Goal: Check status: Check status

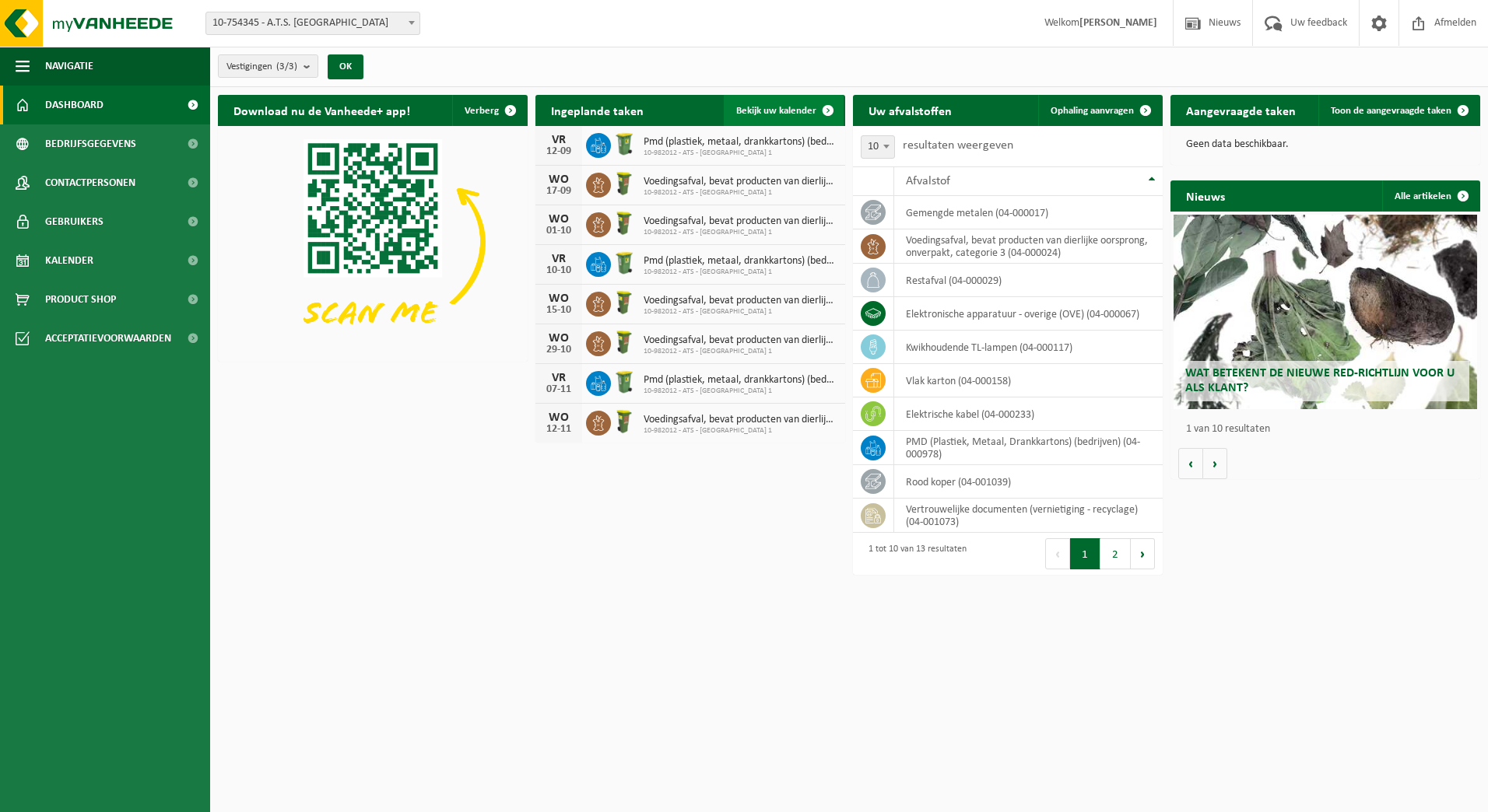
click at [824, 105] on span at bounding box center [828, 111] width 31 height 31
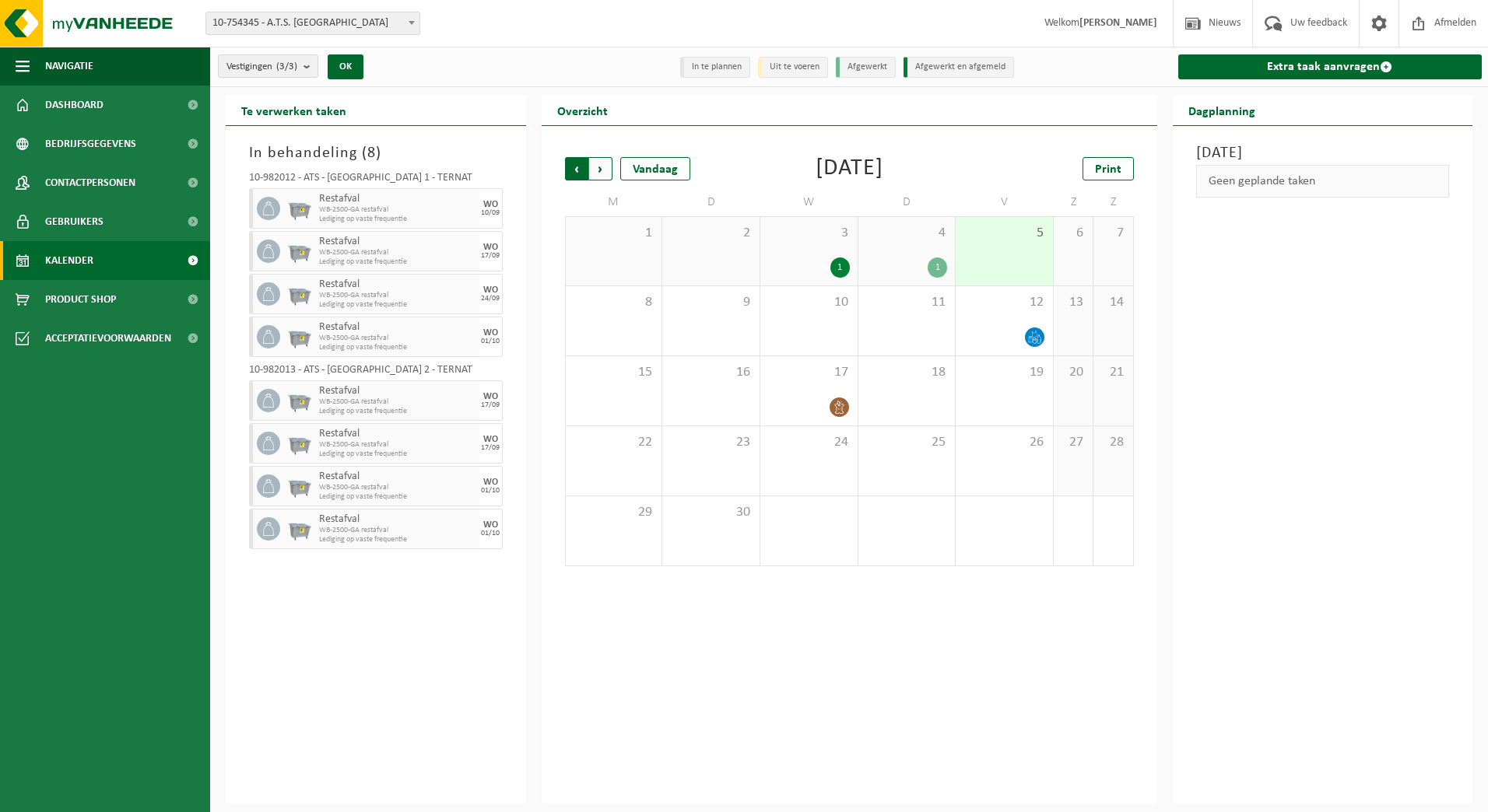
click at [606, 168] on span "Volgende" at bounding box center [601, 169] width 24 height 24
click at [579, 168] on span "Vorige" at bounding box center [577, 169] width 24 height 24
click at [831, 265] on div "1" at bounding box center [840, 268] width 20 height 20
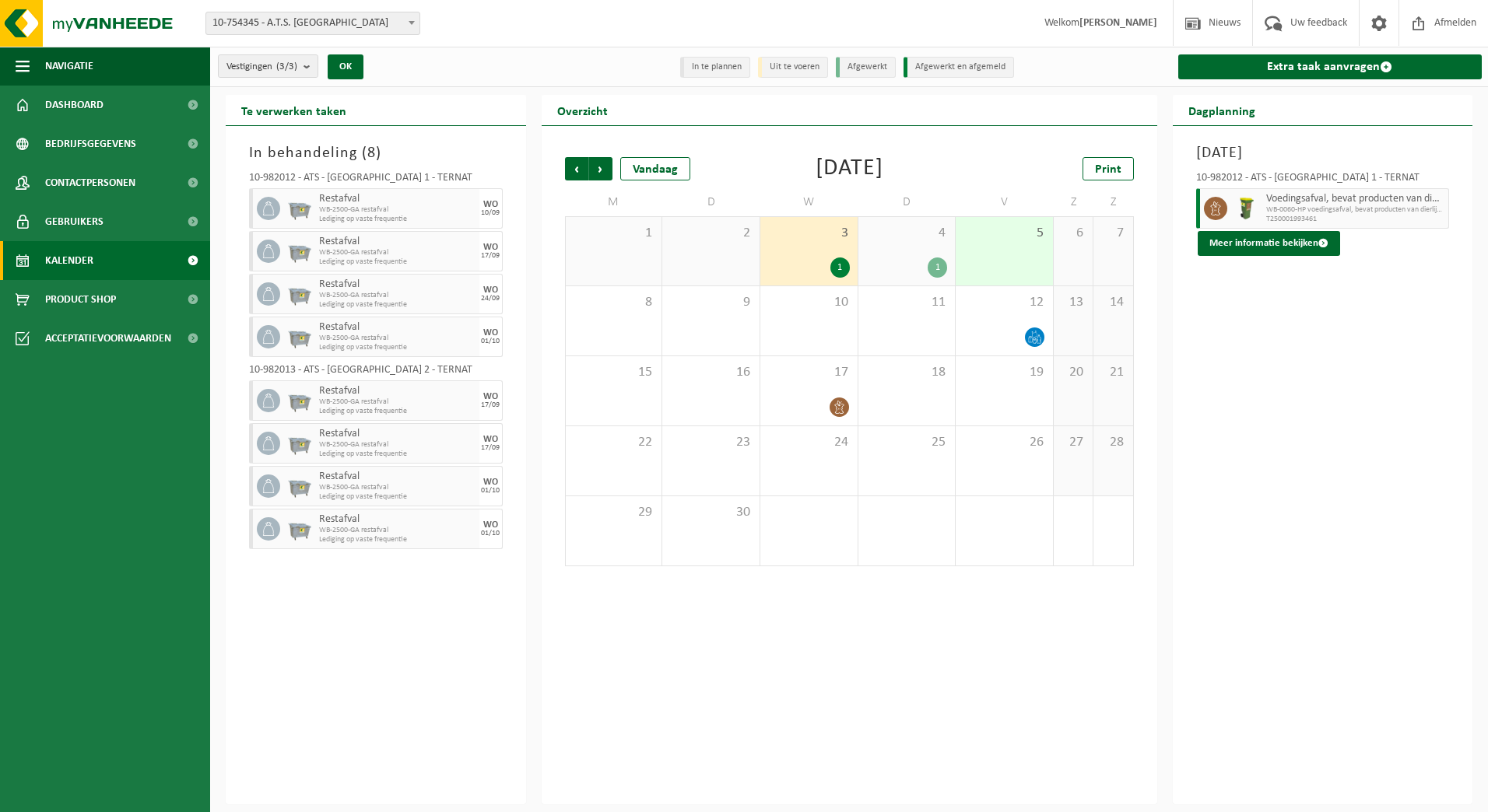
click at [945, 264] on div "1" at bounding box center [938, 268] width 20 height 20
